Goal: Information Seeking & Learning: Learn about a topic

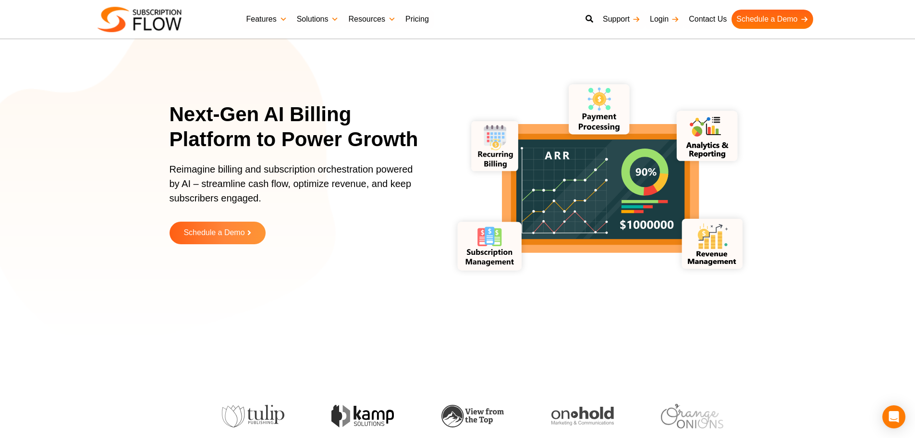
click at [243, 170] on p "Reimagine billing and subscription orchestration powered by AI – streamline cas…" at bounding box center [295, 188] width 250 height 53
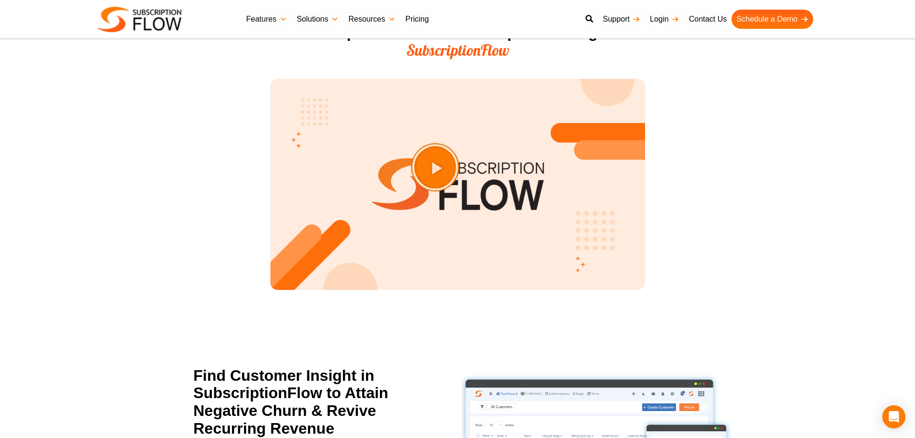
scroll to position [1532, 0]
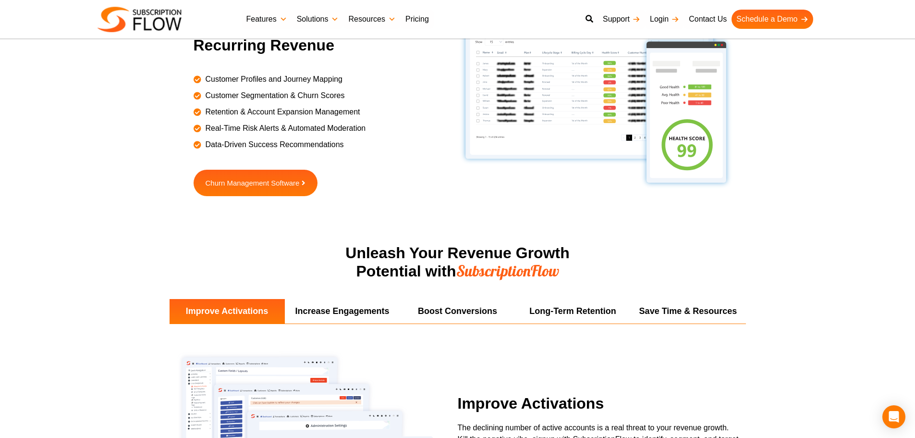
drag, startPoint x: 83, startPoint y: 259, endPoint x: 98, endPoint y: 254, distance: 16.3
click at [83, 259] on section "Unleash Your Revenue Growth Potential with SubscriptionFlow" at bounding box center [457, 271] width 915 height 55
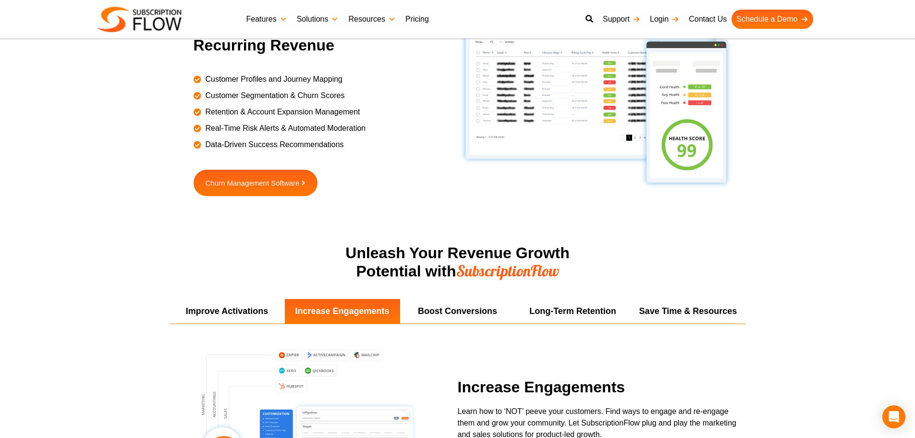
click at [108, 226] on section "Find Customer Insight in SubscriptionFlow to Attain Negative Churn & Revive Rec…" at bounding box center [457, 114] width 915 height 260
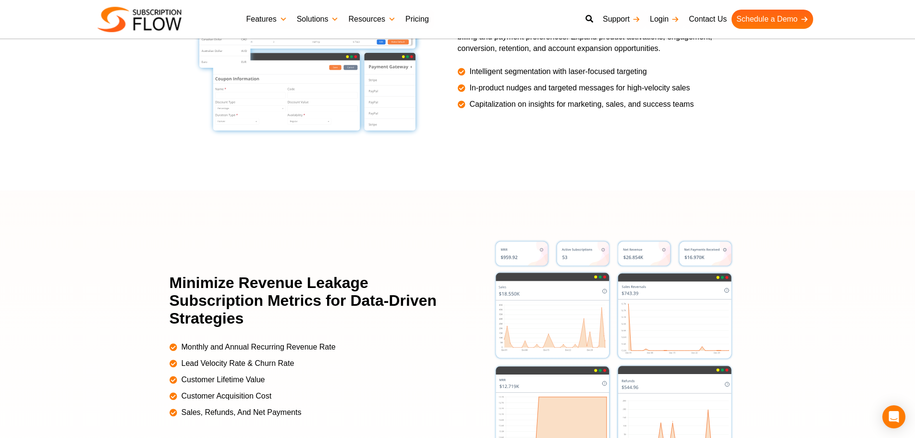
drag, startPoint x: 134, startPoint y: 187, endPoint x: 238, endPoint y: 258, distance: 125.3
click at [134, 187] on section "Improve Activations Increase Engagements Boost Conversions Long-Term Retention …" at bounding box center [457, 53] width 915 height 274
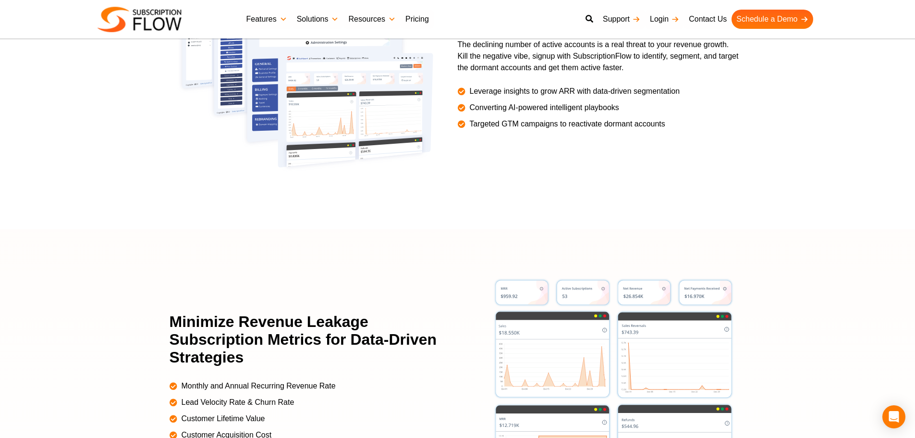
drag, startPoint x: 185, startPoint y: 231, endPoint x: 237, endPoint y: 163, distance: 86.3
click at [185, 231] on div at bounding box center [457, 385] width 915 height 312
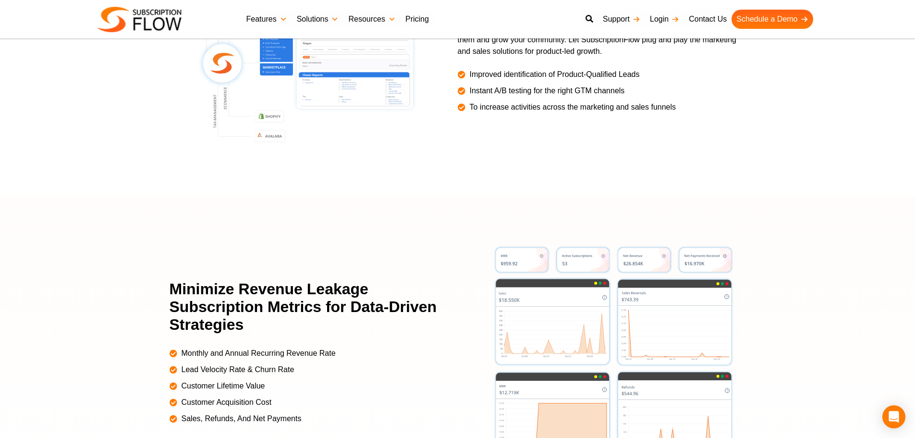
click at [175, 172] on section "Improve Activations Increase Engagements Boost Conversions Long-Term Retention …" at bounding box center [457, 56] width 915 height 280
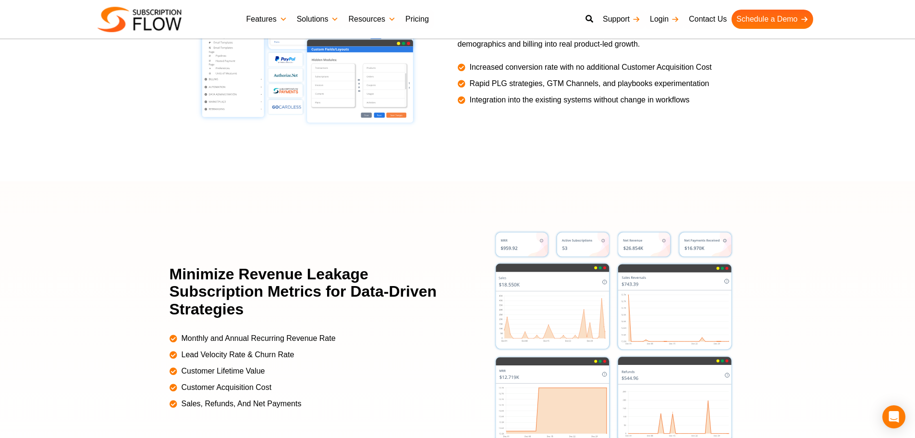
click at [92, 196] on div at bounding box center [457, 337] width 915 height 312
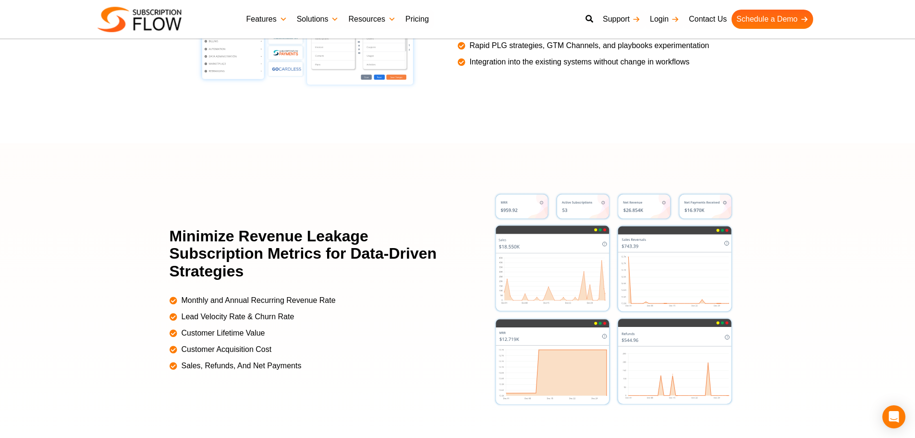
scroll to position [2155, 0]
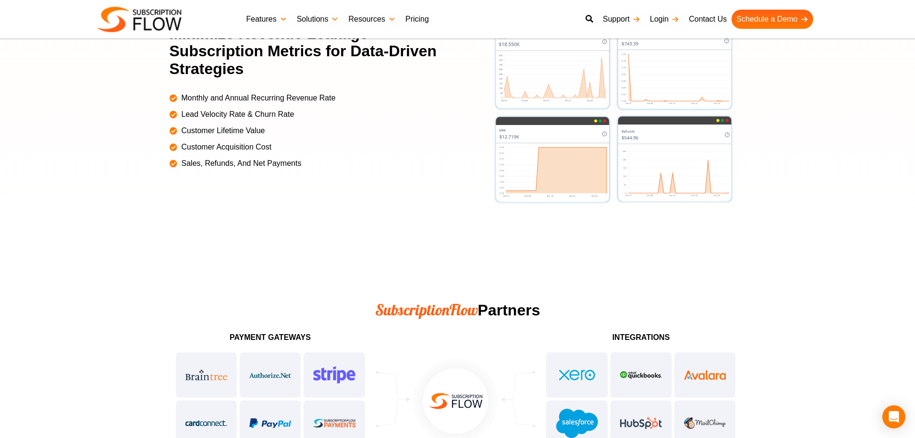
drag, startPoint x: 179, startPoint y: 66, endPoint x: 289, endPoint y: 215, distance: 185.2
click at [289, 215] on div at bounding box center [457, 97] width 915 height 312
click at [163, 148] on div at bounding box center [457, 97] width 915 height 312
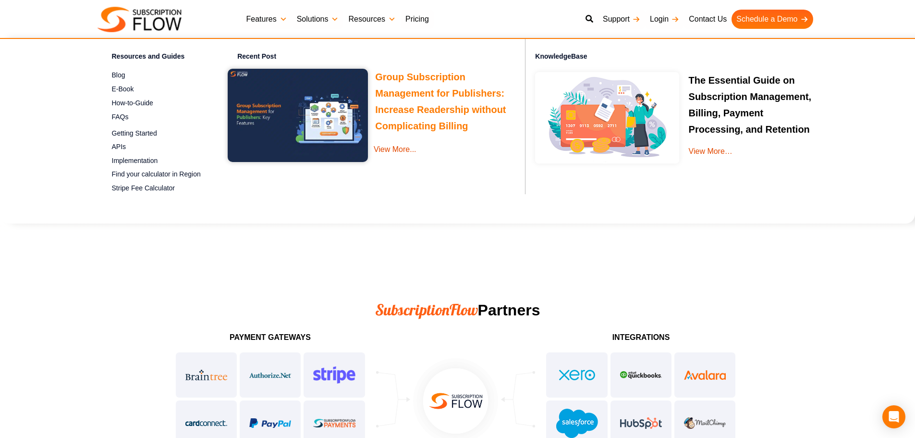
drag, startPoint x: 395, startPoint y: 86, endPoint x: 389, endPoint y: 78, distance: 10.4
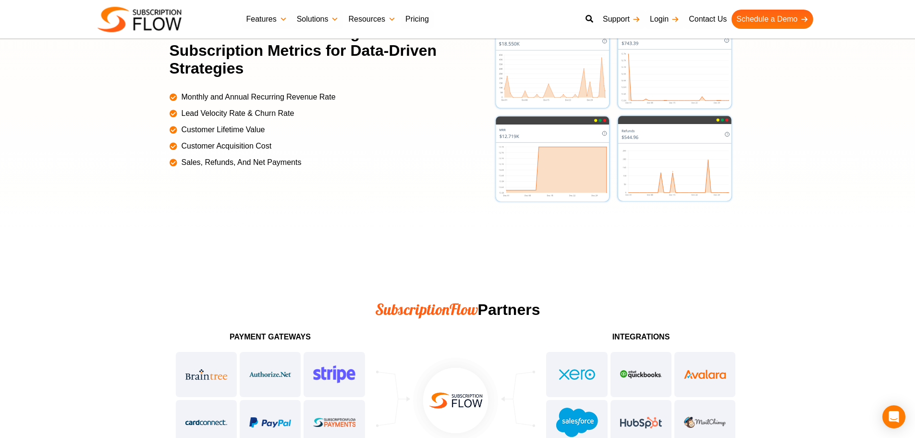
scroll to position [2164, 0]
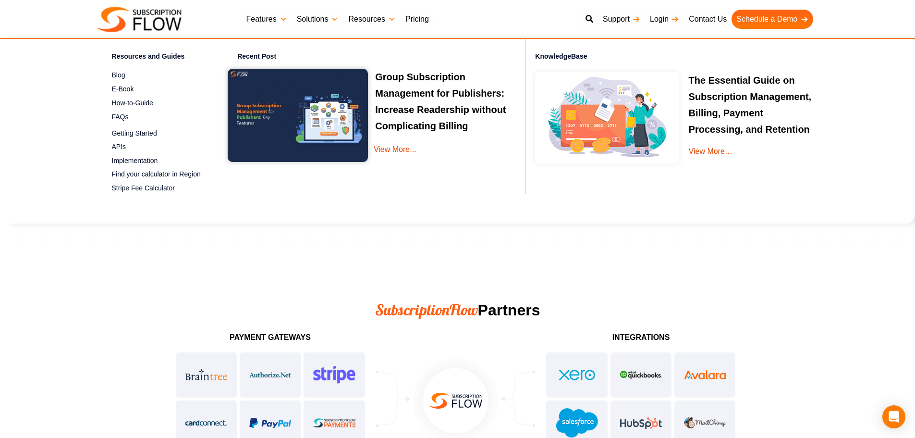
click at [402, 86] on h3 "Group Subscription Management for Publishers: Increase Readership without Compl…" at bounding box center [368, 101] width 281 height 65
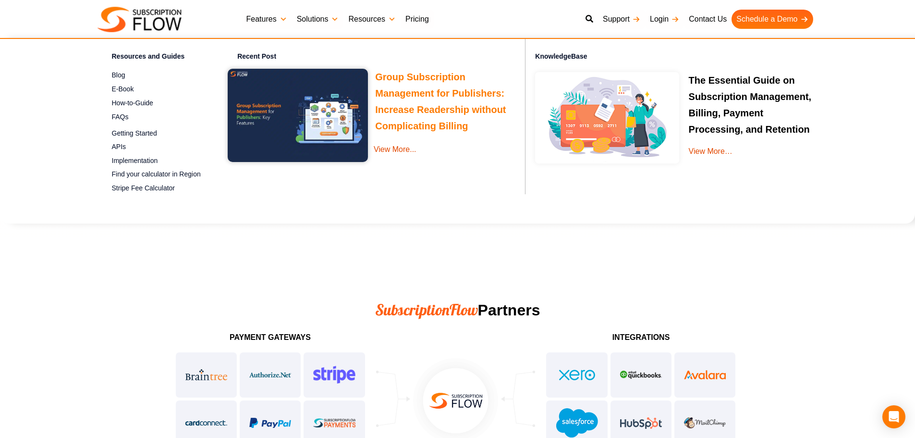
click at [401, 78] on link "Group Subscription Management for Publishers: Increase Readership without Compl…" at bounding box center [440, 103] width 131 height 62
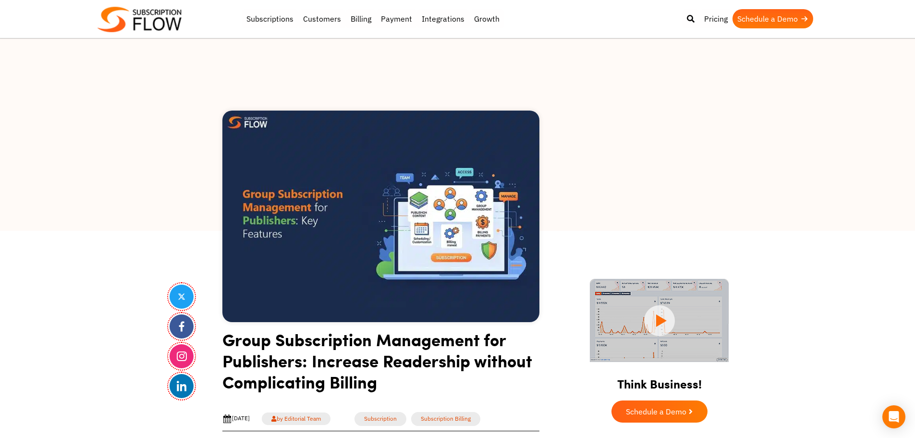
drag, startPoint x: 139, startPoint y: 142, endPoint x: 368, endPoint y: 240, distance: 248.6
click at [139, 142] on div at bounding box center [457, 134] width 915 height 192
click at [199, 172] on div at bounding box center [457, 134] width 915 height 192
drag, startPoint x: 136, startPoint y: 282, endPoint x: 185, endPoint y: 218, distance: 80.5
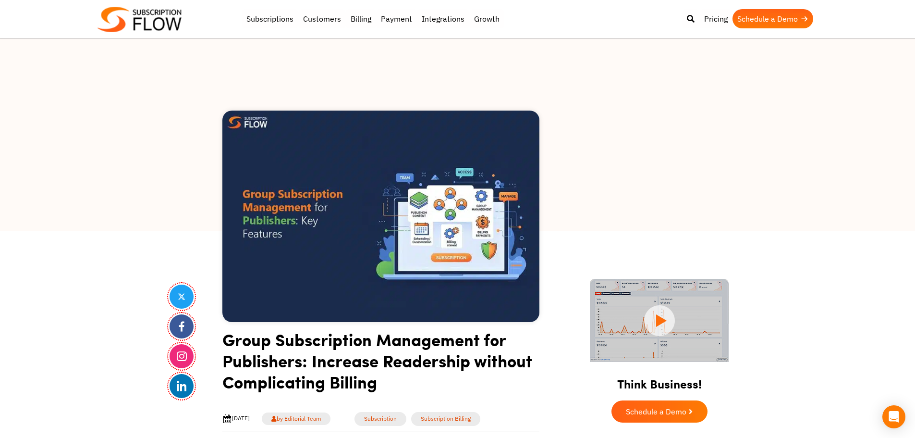
drag, startPoint x: 173, startPoint y: 171, endPoint x: 174, endPoint y: 3, distance: 168.2
click at [173, 170] on div at bounding box center [457, 134] width 915 height 192
